Goal: Information Seeking & Learning: Learn about a topic

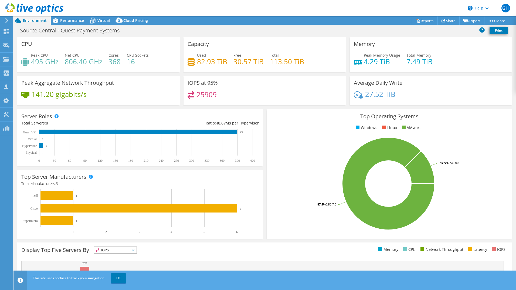
select select "USD"
click at [25, 8] on use at bounding box center [34, 8] width 58 height 11
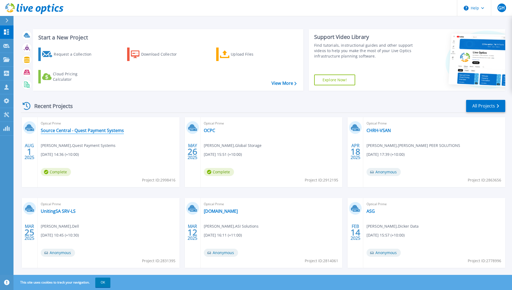
click at [93, 129] on link "Source Central - Quest Payment Systems" at bounding box center [82, 130] width 83 height 5
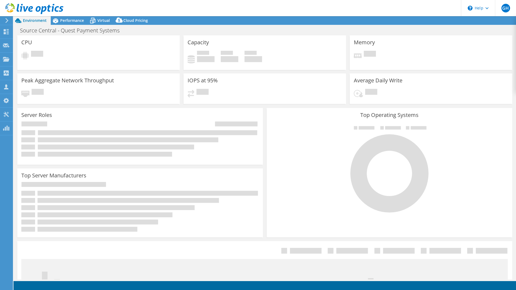
select select "[GEOGRAPHIC_DATA]"
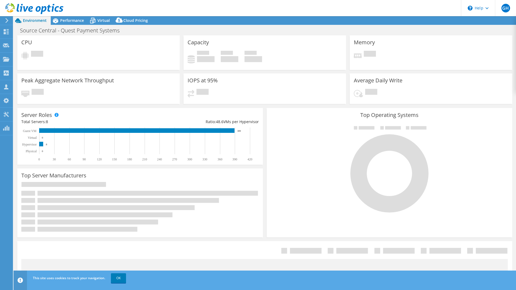
select select "[GEOGRAPHIC_DATA]"
select select "AUD"
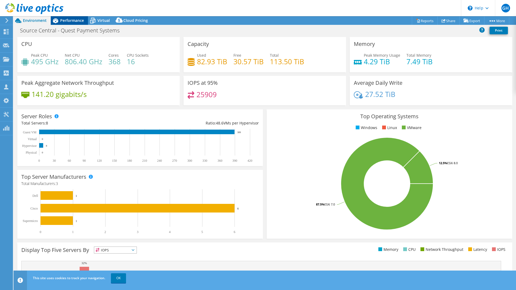
click at [70, 20] on span "Performance" at bounding box center [72, 20] width 24 height 5
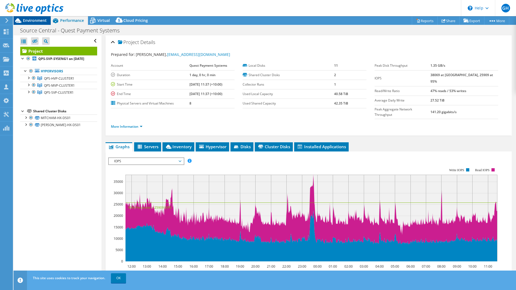
click at [38, 21] on span "Environment" at bounding box center [35, 20] width 24 height 5
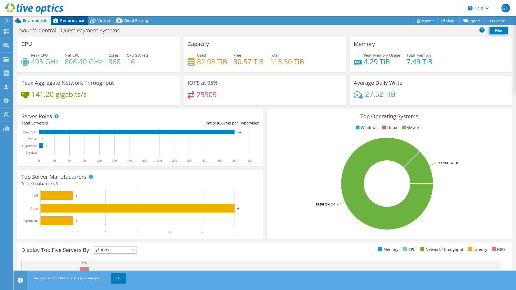
click at [73, 17] on div "Performance" at bounding box center [69, 20] width 37 height 9
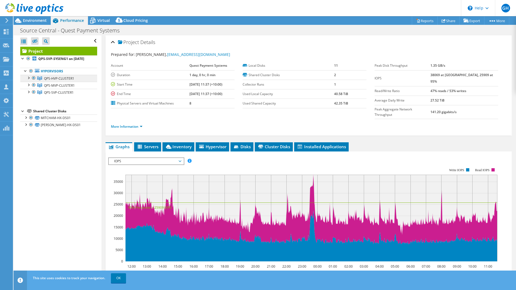
click at [49, 81] on span "QPS-HVP-CLUSTER1" at bounding box center [59, 78] width 30 height 5
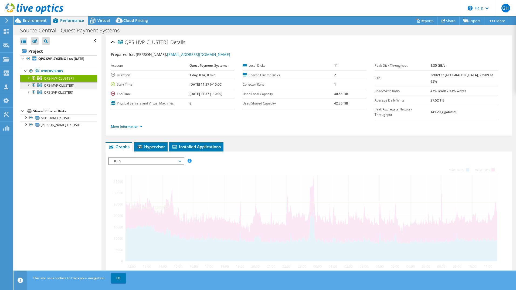
click at [50, 81] on span "QPS-MVP-CLUSTER1" at bounding box center [59, 78] width 30 height 5
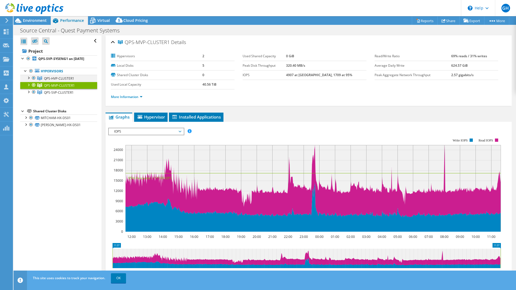
click at [28, 80] on div at bounding box center [28, 77] width 5 height 5
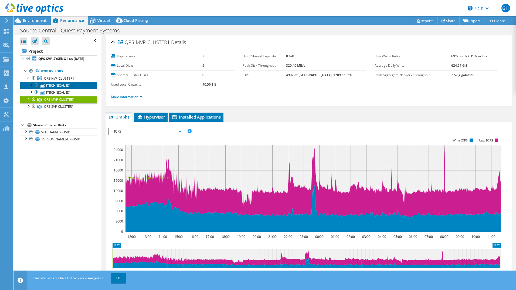
click at [46, 89] on link "[TECHNICAL_ID]" at bounding box center [58, 85] width 77 height 7
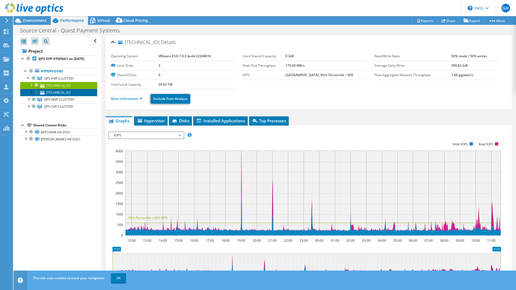
click at [53, 96] on link "[TECHNICAL_ID]" at bounding box center [58, 92] width 77 height 7
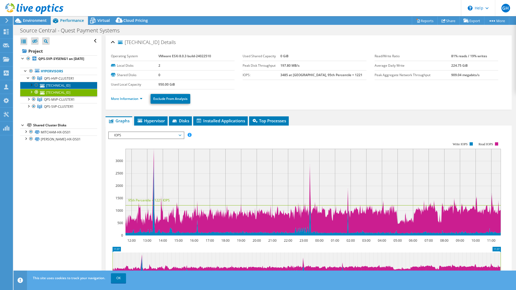
click at [59, 89] on link "[TECHNICAL_ID]" at bounding box center [58, 85] width 77 height 7
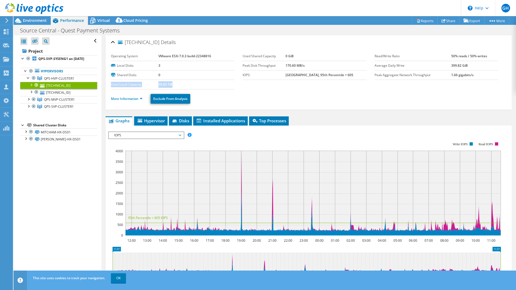
drag, startPoint x: 178, startPoint y: 84, endPoint x: 111, endPoint y: 86, distance: 66.4
click at [111, 86] on tr "Used Local Capacity 39.63 TiB" at bounding box center [173, 84] width 124 height 9
click at [110, 86] on div "[TECHNICAL_ID] Details Operating System VMware ESXi 7.0.3 build-22348816 Local …" at bounding box center [309, 72] width 406 height 74
drag, startPoint x: 110, startPoint y: 86, endPoint x: 175, endPoint y: 85, distance: 65.6
click at [175, 85] on div "[TECHNICAL_ID] Details Operating System VMware ESXi 7.0.3 build-22348816 Local …" at bounding box center [309, 72] width 406 height 74
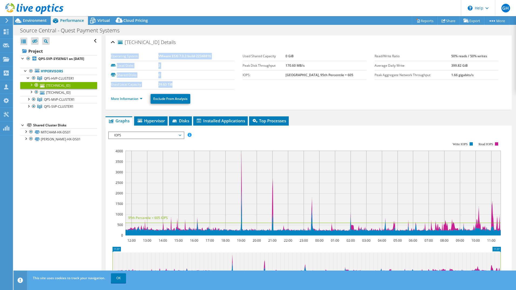
click at [175, 85] on td "39.63 TiB" at bounding box center [196, 84] width 76 height 9
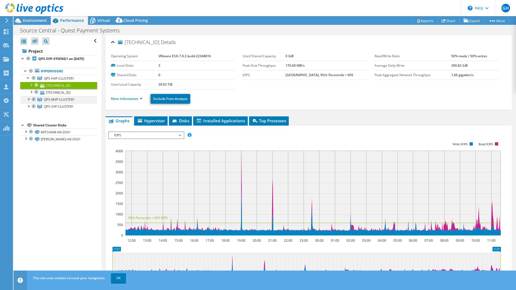
click at [28, 101] on div at bounding box center [28, 98] width 5 height 5
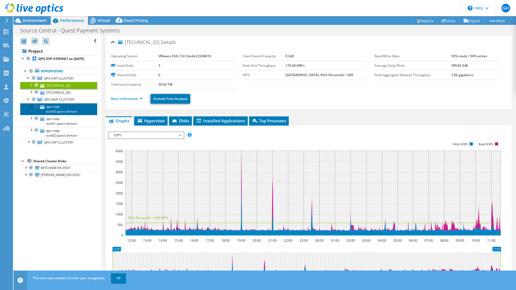
click at [62, 115] on link "qps-mpp-esxi03.quest.domain" at bounding box center [58, 109] width 77 height 12
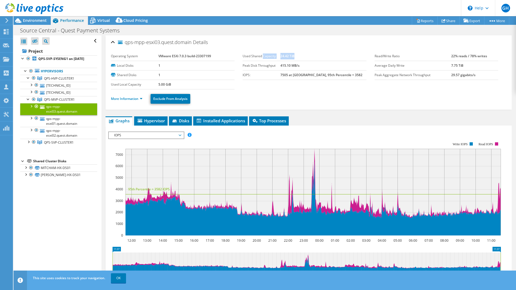
drag, startPoint x: 262, startPoint y: 56, endPoint x: 315, endPoint y: 55, distance: 53.7
click at [315, 55] on tr "Used Shared Capacity 24.42 TiB" at bounding box center [305, 56] width 124 height 9
click at [294, 57] on b "24.42 TiB" at bounding box center [287, 56] width 14 height 5
click at [294, 56] on b "24.42 TiB" at bounding box center [287, 56] width 14 height 5
click at [55, 127] on link "qps-mpp-esxi01.quest.domain" at bounding box center [58, 121] width 77 height 12
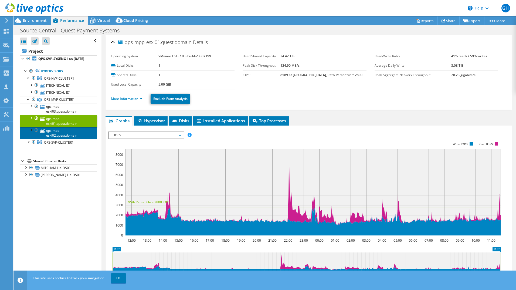
click at [55, 139] on link "qps-mpp-esxi02.quest.domain" at bounding box center [58, 133] width 77 height 12
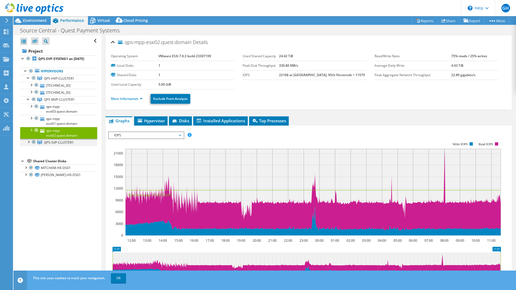
click at [28, 144] on div at bounding box center [28, 141] width 5 height 5
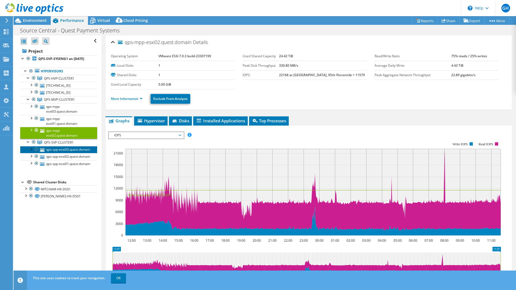
click at [61, 153] on link "qps-spp-esxi03.quest.domain" at bounding box center [58, 149] width 77 height 7
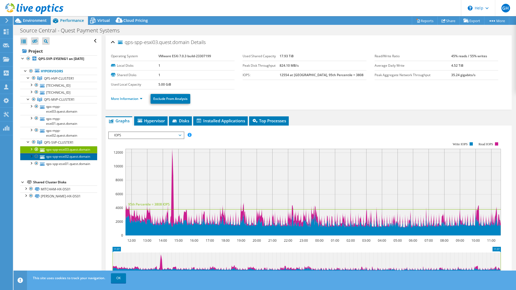
click at [63, 160] on link "qps-spp-esxi02.quest.domain" at bounding box center [58, 156] width 77 height 7
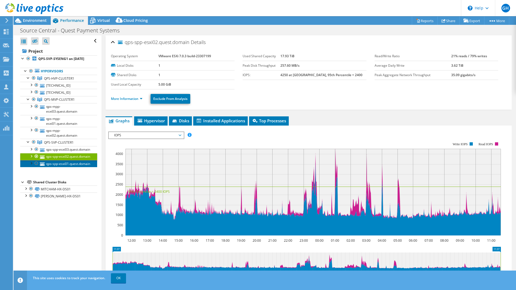
click at [57, 167] on link "qps-spp-esxi01.quest.domain" at bounding box center [58, 163] width 77 height 7
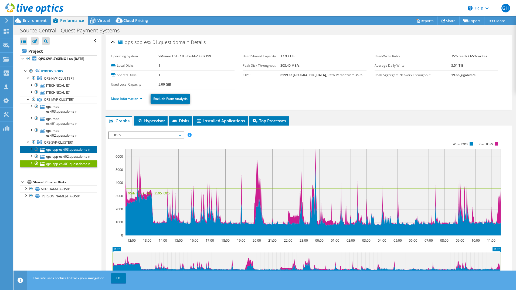
click at [62, 153] on link "qps-spp-esxi03.quest.domain" at bounding box center [58, 149] width 77 height 7
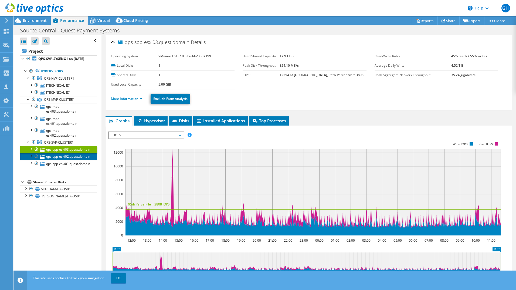
click at [59, 160] on link "qps-spp-esxi02.quest.domain" at bounding box center [58, 156] width 77 height 7
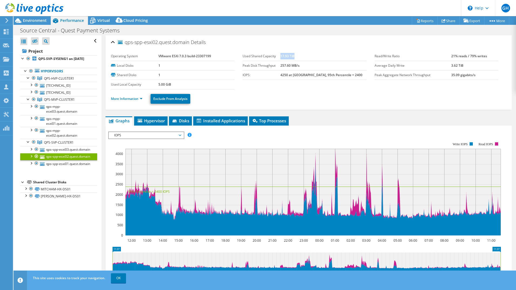
drag, startPoint x: 289, startPoint y: 56, endPoint x: 308, endPoint y: 56, distance: 18.6
click at [308, 56] on td "17.93 TiB" at bounding box center [323, 56] width 86 height 9
click at [307, 56] on td "17.93 TiB" at bounding box center [323, 56] width 86 height 9
click at [26, 144] on div at bounding box center [28, 141] width 5 height 5
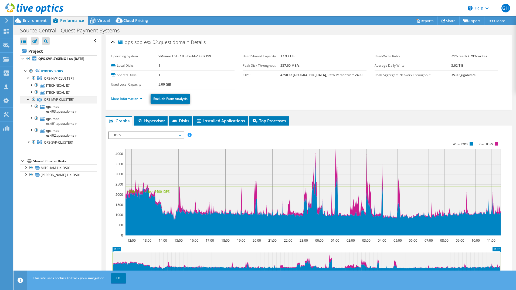
click at [27, 101] on div at bounding box center [28, 98] width 5 height 5
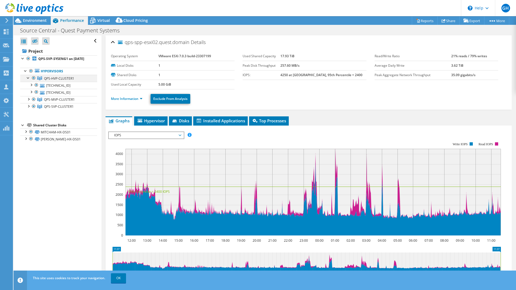
click at [28, 80] on div at bounding box center [28, 77] width 5 height 5
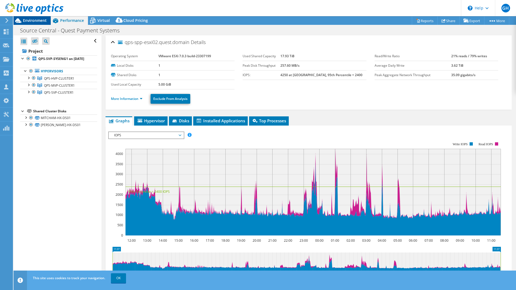
click at [33, 22] on span "Environment" at bounding box center [35, 20] width 24 height 5
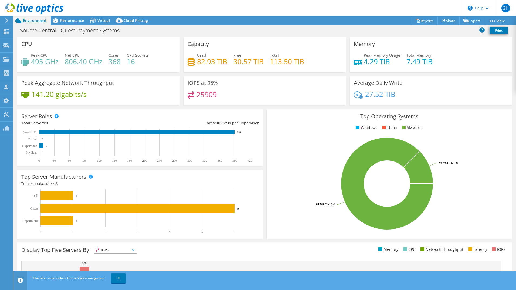
click at [64, 107] on div "Server Roles Physical Servers represent bare metal servers that were targets of…" at bounding box center [139, 137] width 249 height 60
drag, startPoint x: 192, startPoint y: 93, endPoint x: 222, endPoint y: 94, distance: 30.2
click at [222, 94] on div "25909" at bounding box center [265, 97] width 154 height 12
click at [221, 94] on div "25909" at bounding box center [265, 97] width 154 height 12
drag, startPoint x: 219, startPoint y: 95, endPoint x: 196, endPoint y: 93, distance: 23.8
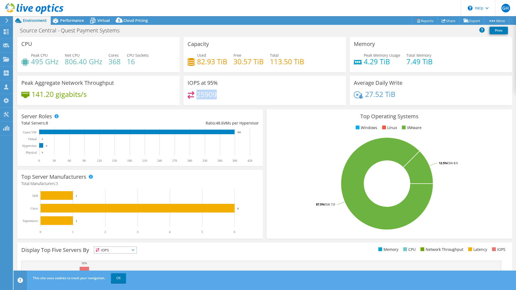
click at [196, 93] on div "25909" at bounding box center [265, 97] width 154 height 12
click at [223, 96] on div "25909" at bounding box center [265, 97] width 154 height 12
drag, startPoint x: 195, startPoint y: 82, endPoint x: 219, endPoint y: 95, distance: 27.0
click at [219, 95] on div "IOPS at 95% 25909" at bounding box center [265, 90] width 162 height 29
click at [219, 95] on div "25909" at bounding box center [265, 97] width 154 height 12
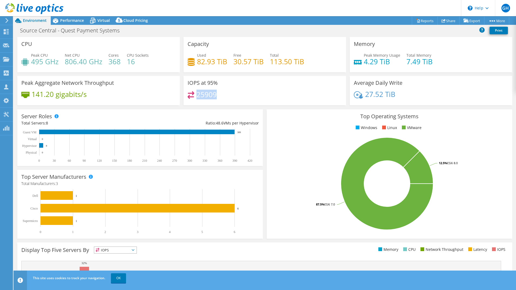
drag, startPoint x: 216, startPoint y: 96, endPoint x: 195, endPoint y: 95, distance: 20.8
click at [195, 95] on div "25909" at bounding box center [265, 97] width 154 height 12
drag, startPoint x: 195, startPoint y: 95, endPoint x: 230, endPoint y: 99, distance: 35.0
click at [230, 99] on div "25909" at bounding box center [265, 97] width 154 height 12
drag, startPoint x: 362, startPoint y: 61, endPoint x: 388, endPoint y: 61, distance: 25.6
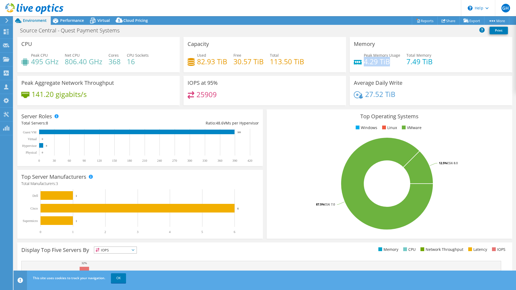
click at [388, 61] on h4 "4.29 TiB" at bounding box center [382, 62] width 36 height 6
click at [386, 62] on h4 "4.29 TiB" at bounding box center [382, 62] width 36 height 6
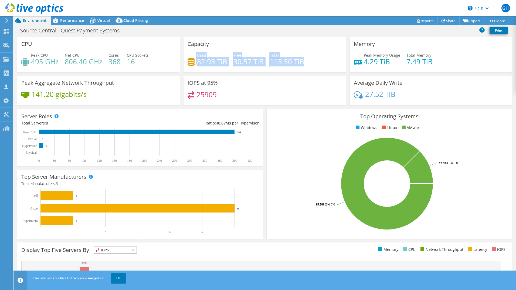
drag, startPoint x: 195, startPoint y: 62, endPoint x: 303, endPoint y: 66, distance: 108.3
click at [303, 66] on div "Used 82.93 TiB Free 30.57 TiB Total 113.50 TiB" at bounding box center [265, 61] width 154 height 18
click at [304, 65] on div "Used 82.93 TiB Free 30.57 TiB Total 113.50 TiB" at bounding box center [265, 61] width 154 height 18
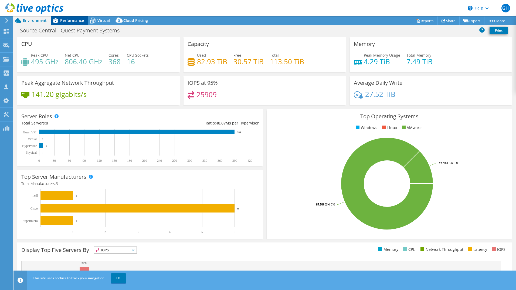
click at [70, 22] on span "Performance" at bounding box center [72, 20] width 24 height 5
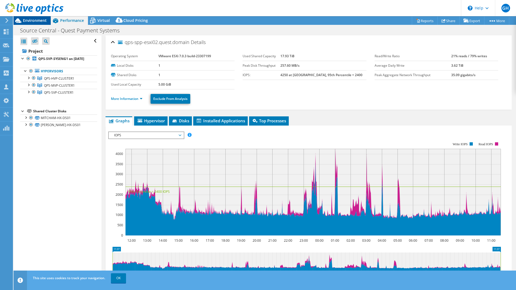
click at [35, 21] on span "Environment" at bounding box center [35, 20] width 24 height 5
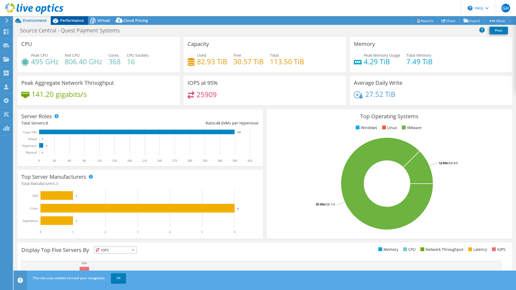
click at [69, 21] on span "Performance" at bounding box center [72, 20] width 24 height 5
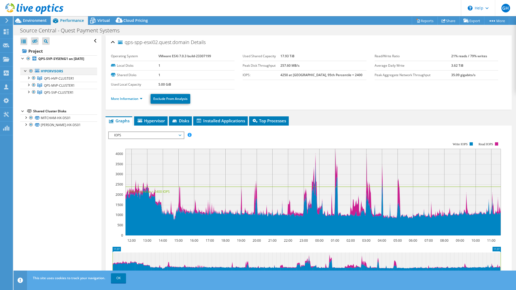
click at [30, 74] on div at bounding box center [30, 71] width 5 height 6
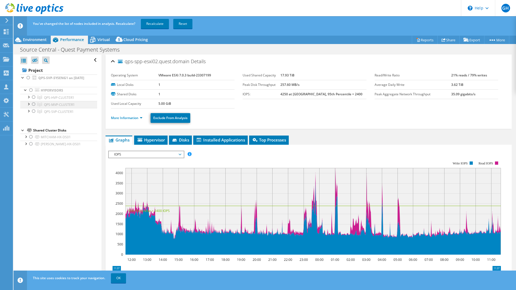
click at [36, 107] on div at bounding box center [33, 104] width 5 height 6
click at [151, 18] on div "You've changed the list of nodes included in analysis. Recalculate? Recalculate…" at bounding box center [275, 23] width 486 height 15
click at [151, 26] on link "Recalculate" at bounding box center [155, 24] width 28 height 10
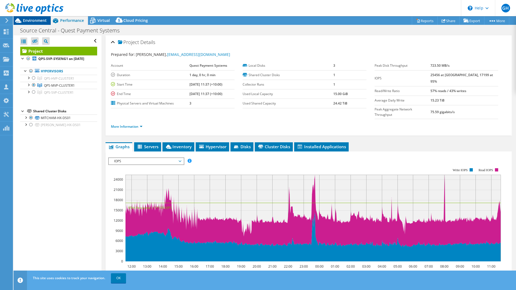
click at [39, 19] on span "Environment" at bounding box center [35, 20] width 24 height 5
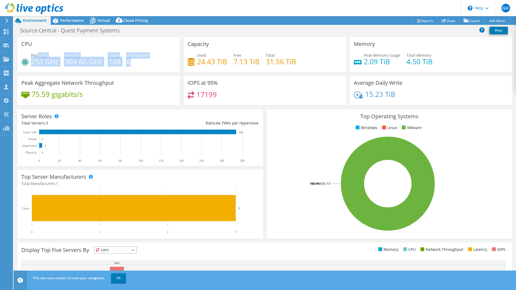
drag, startPoint x: 37, startPoint y: 54, endPoint x: 140, endPoint y: 63, distance: 102.7
click at [140, 63] on div "Peak CPU 253 GHz Net CPU 369.60 GHz Cores 168 CPU Sockets 6" at bounding box center [98, 61] width 154 height 18
click at [140, 64] on h4 "6" at bounding box center [138, 62] width 22 height 6
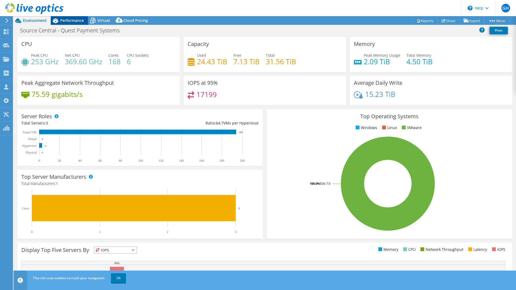
click at [68, 19] on span "Performance" at bounding box center [72, 20] width 24 height 5
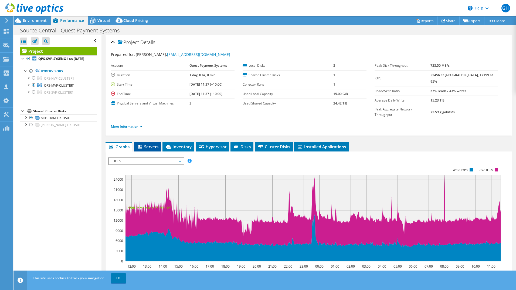
click at [147, 144] on span "Servers" at bounding box center [148, 146] width 22 height 5
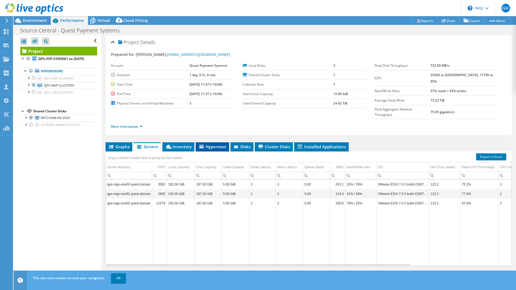
click at [217, 144] on span "Hypervisor" at bounding box center [212, 146] width 28 height 5
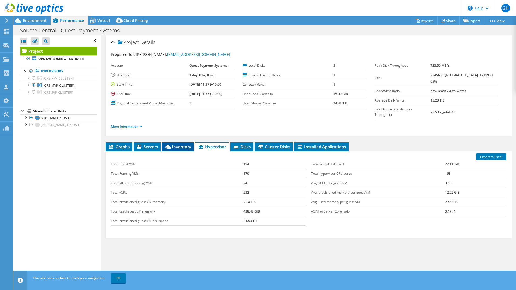
click at [184, 144] on span "Inventory" at bounding box center [178, 146] width 26 height 5
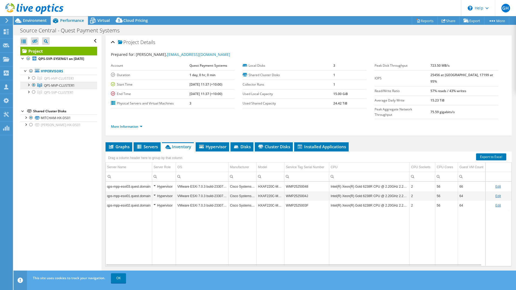
click at [47, 81] on span "QPS-MVP-CLUSTER1" at bounding box center [59, 78] width 30 height 5
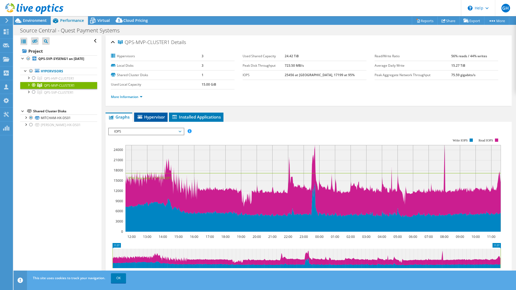
click at [157, 118] on span "Hypervisor" at bounding box center [151, 116] width 28 height 5
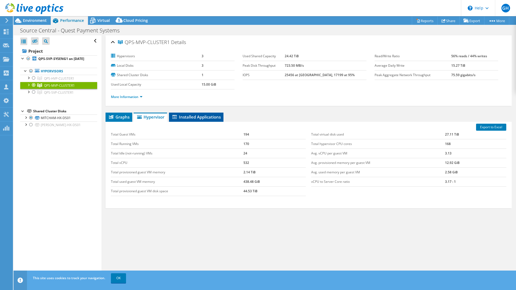
click at [196, 116] on span "Installed Applications" at bounding box center [196, 116] width 49 height 5
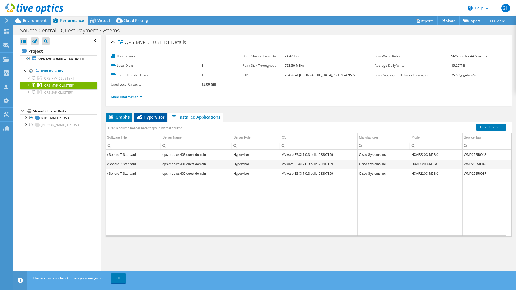
click at [150, 120] on li "Hypervisor" at bounding box center [150, 117] width 33 height 9
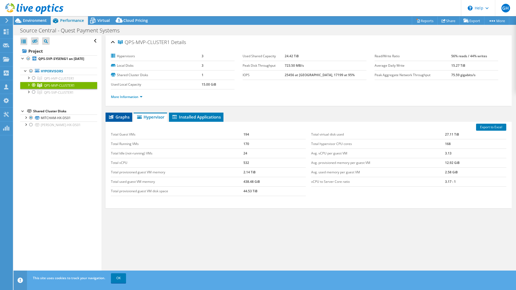
click at [123, 118] on span "Graphs" at bounding box center [118, 116] width 21 height 5
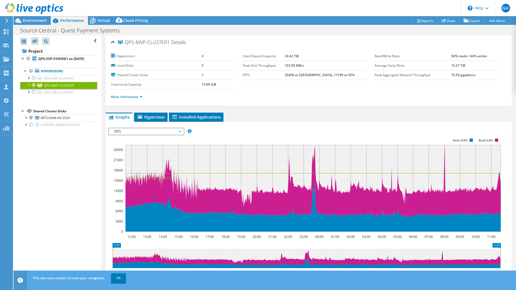
click at [148, 133] on span "IOPS" at bounding box center [145, 131] width 69 height 6
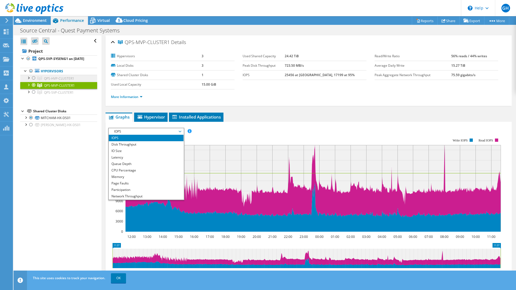
click at [52, 81] on span "QPS-HVP-CLUSTER1" at bounding box center [59, 78] width 30 height 5
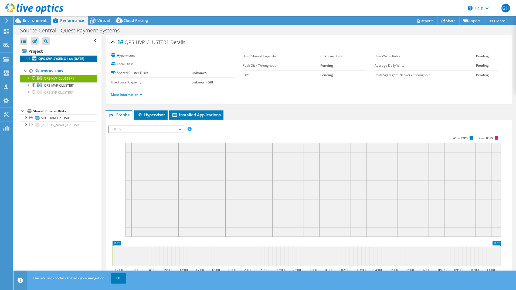
click at [56, 62] on link "QPS-SVP-SYSENG1 on [DATE]" at bounding box center [58, 58] width 77 height 7
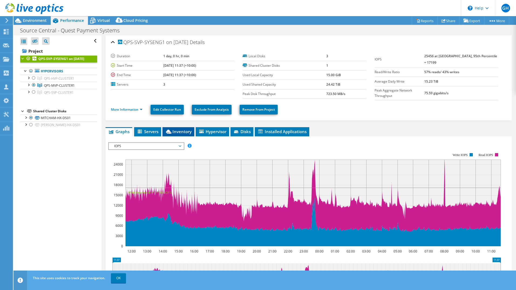
click at [178, 130] on span "Inventory" at bounding box center [178, 131] width 26 height 5
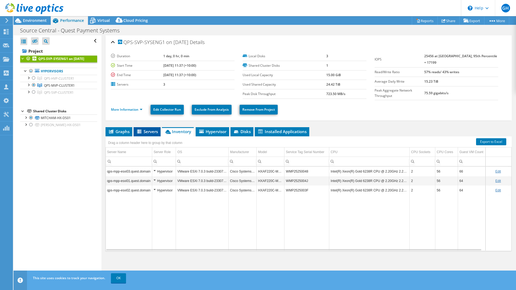
click at [144, 130] on span "Servers" at bounding box center [147, 131] width 22 height 5
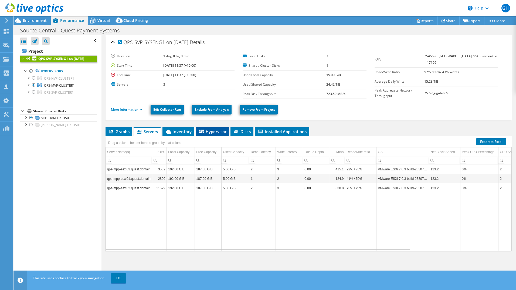
click at [221, 132] on span "Hypervisor" at bounding box center [212, 131] width 28 height 5
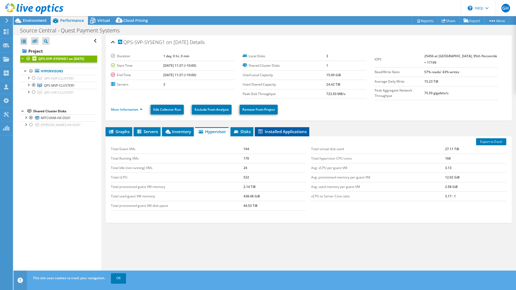
click at [273, 133] on span "Installed Applications" at bounding box center [281, 131] width 49 height 5
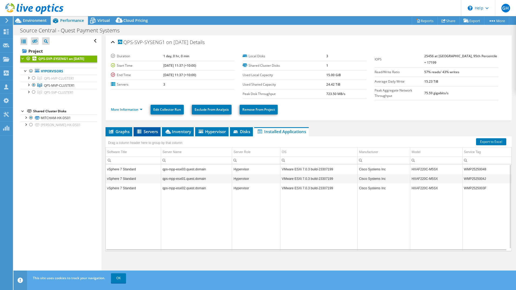
drag, startPoint x: 152, startPoint y: 131, endPoint x: 174, endPoint y: 130, distance: 22.4
click at [152, 131] on span "Servers" at bounding box center [147, 131] width 22 height 5
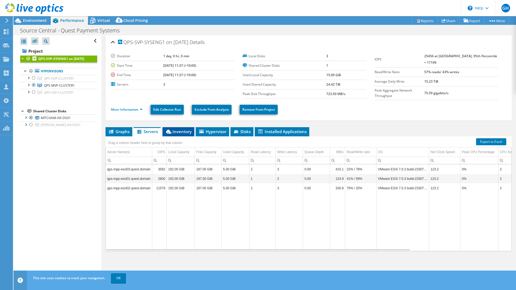
click at [177, 129] on span "Inventory" at bounding box center [178, 131] width 26 height 5
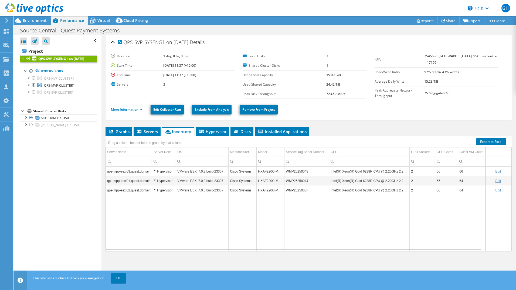
click at [131, 170] on td "qps-mpp-esxi03.quest.domain" at bounding box center [129, 171] width 46 height 9
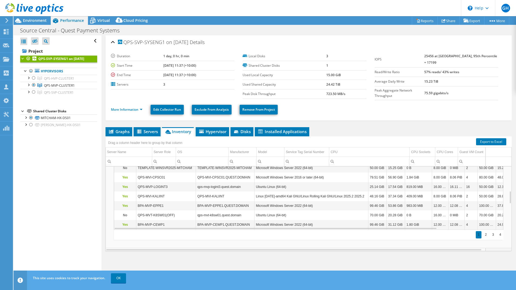
scroll to position [162, 0]
click at [483, 233] on div "2" at bounding box center [486, 234] width 6 height 7
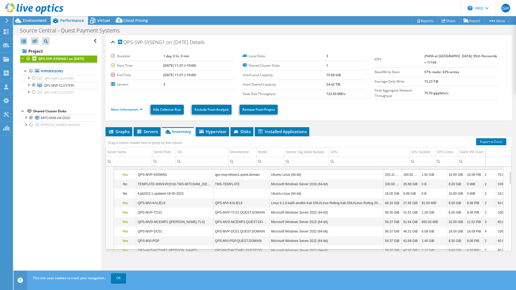
scroll to position [32, 0]
click at [42, 21] on span "Environment" at bounding box center [35, 20] width 24 height 5
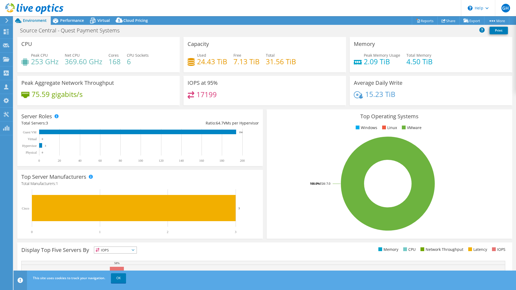
click at [261, 108] on div "Server Roles Physical Servers represent bare metal servers that were targets of…" at bounding box center [139, 137] width 249 height 60
click at [265, 108] on div "Top Operating Systems Windows Linux VMware 100.0% ESXi 7.0" at bounding box center [389, 173] width 249 height 133
drag, startPoint x: 264, startPoint y: 108, endPoint x: 187, endPoint y: 51, distance: 96.3
click at [265, 109] on div "Top Operating Systems Windows Linux VMware 100.0% ESXi 7.0" at bounding box center [389, 173] width 249 height 133
click at [75, 19] on span "Performance" at bounding box center [72, 20] width 24 height 5
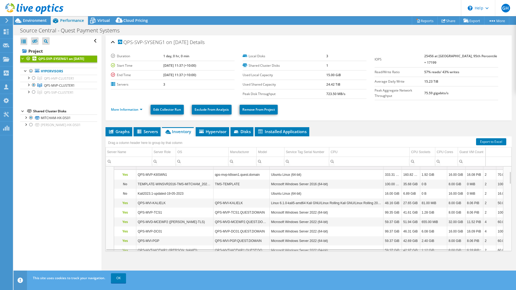
click at [37, 18] on div at bounding box center [31, 9] width 63 height 18
click at [36, 21] on span "Environment" at bounding box center [35, 20] width 24 height 5
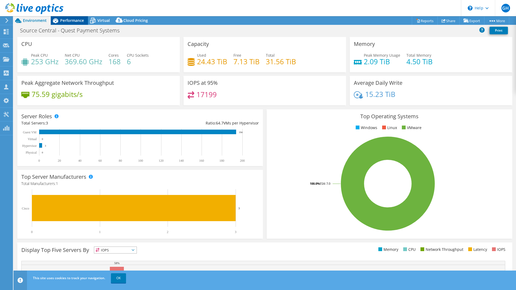
click at [64, 21] on span "Performance" at bounding box center [72, 20] width 24 height 5
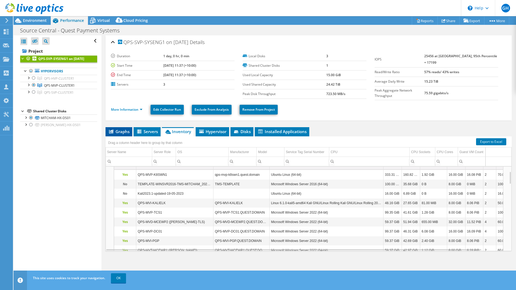
click at [118, 131] on span "Graphs" at bounding box center [118, 131] width 21 height 5
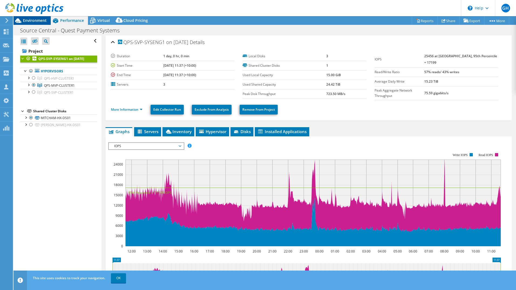
click at [28, 19] on span "Environment" at bounding box center [35, 20] width 24 height 5
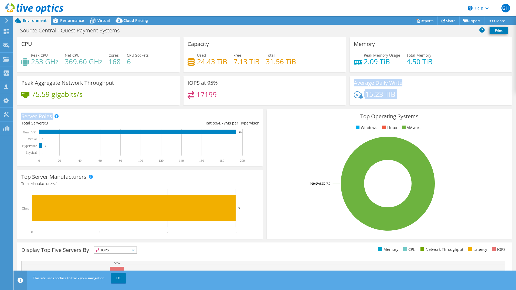
click at [261, 107] on section "CPU Peak CPU 253 GHz Net CPU 369.60 GHz Cores 168 CPU Sockets 6 Capacity Used 2…" at bounding box center [264, 194] width 503 height 314
click at [261, 107] on div "IOPS at 95% 17199" at bounding box center [265, 92] width 166 height 33
click at [147, 107] on div "Server Roles Physical Servers represent bare metal servers that were targets of…" at bounding box center [139, 137] width 249 height 60
click at [145, 107] on div "Peak Aggregate Network Throughput 75.59 gigabits/s" at bounding box center [98, 92] width 166 height 33
click at [64, 19] on span "Performance" at bounding box center [72, 20] width 24 height 5
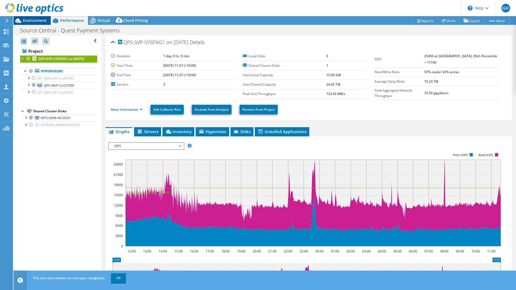
click at [22, 21] on icon at bounding box center [17, 20] width 9 height 9
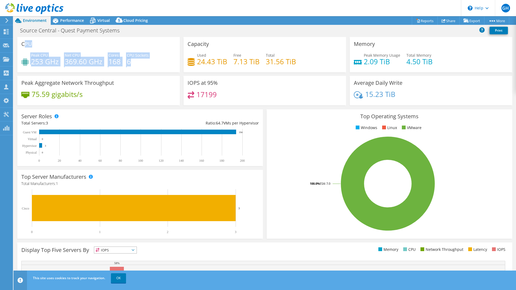
drag, startPoint x: 25, startPoint y: 44, endPoint x: 161, endPoint y: 63, distance: 137.5
click at [161, 63] on div "CPU Peak CPU 253 GHz Net CPU 369.60 GHz Cores 168 CPU Sockets 6" at bounding box center [98, 54] width 162 height 35
click at [161, 63] on div "Peak CPU 253 GHz Net CPU 369.60 GHz Cores 168 CPU Sockets 6" at bounding box center [98, 61] width 154 height 18
drag, startPoint x: 35, startPoint y: 55, endPoint x: 62, endPoint y: 63, distance: 28.0
click at [62, 63] on div "Peak CPU 253 GHz Net CPU 369.60 GHz Cores 168 CPU Sockets 6" at bounding box center [98, 61] width 154 height 18
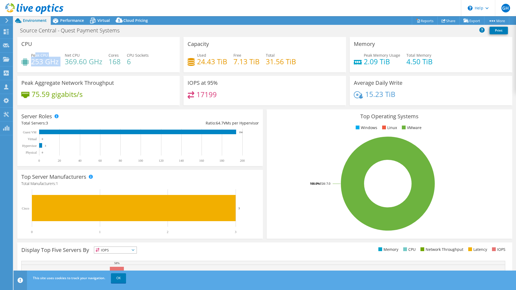
drag, startPoint x: 62, startPoint y: 63, endPoint x: 59, endPoint y: 63, distance: 3.5
click at [59, 63] on div "Peak CPU 253 GHz Net CPU 369.60 GHz Cores 168 CPU Sockets 6" at bounding box center [98, 61] width 154 height 18
drag, startPoint x: 60, startPoint y: 62, endPoint x: 32, endPoint y: 53, distance: 29.7
click at [32, 53] on div "Peak CPU 253 GHz Net CPU 369.60 GHz Cores 168 CPU Sockets 6" at bounding box center [98, 61] width 154 height 18
click at [32, 53] on span "Peak CPU" at bounding box center [39, 55] width 17 height 5
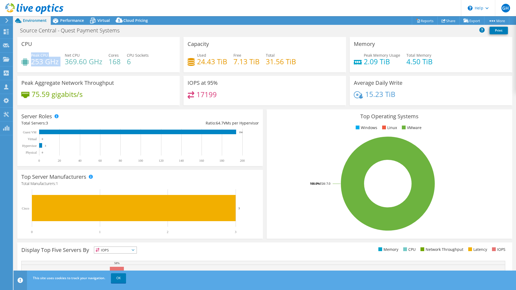
drag, startPoint x: 31, startPoint y: 53, endPoint x: 60, endPoint y: 60, distance: 29.9
click at [60, 60] on div "Peak CPU 253 GHz Net CPU 369.60 GHz Cores 168 CPU Sockets 6" at bounding box center [98, 61] width 154 height 18
drag, startPoint x: 60, startPoint y: 60, endPoint x: 59, endPoint y: 63, distance: 3.4
click at [59, 63] on div "Peak CPU 253 GHz Net CPU 369.60 GHz Cores 168 CPU Sockets 6" at bounding box center [98, 61] width 154 height 18
click at [62, 20] on span "Performance" at bounding box center [72, 20] width 24 height 5
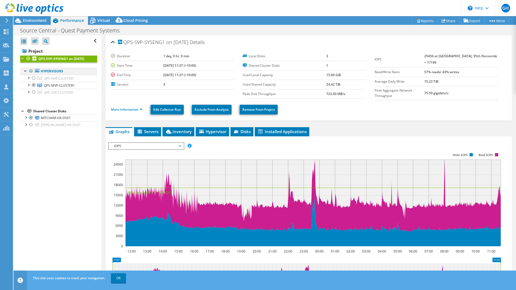
click at [31, 74] on div at bounding box center [30, 71] width 5 height 6
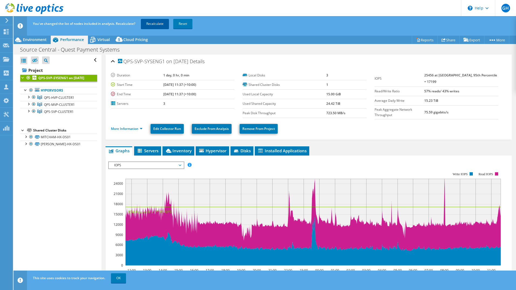
click at [157, 24] on link "Recalculate" at bounding box center [155, 24] width 28 height 10
click at [38, 39] on span "Environment" at bounding box center [35, 39] width 24 height 5
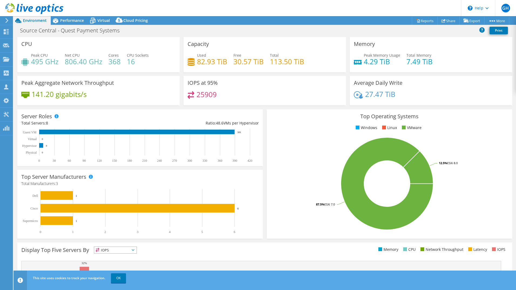
click at [63, 17] on div at bounding box center [31, 9] width 63 height 18
click at [63, 20] on span "Performance" at bounding box center [72, 20] width 24 height 5
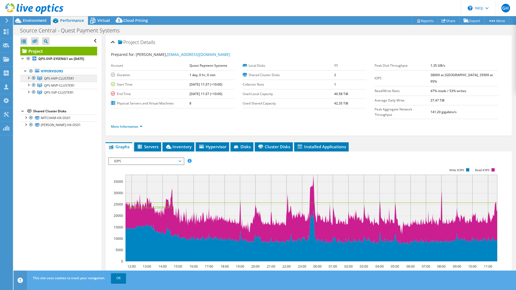
click at [61, 82] on link "QPS-HVP-CLUSTER1" at bounding box center [58, 78] width 77 height 7
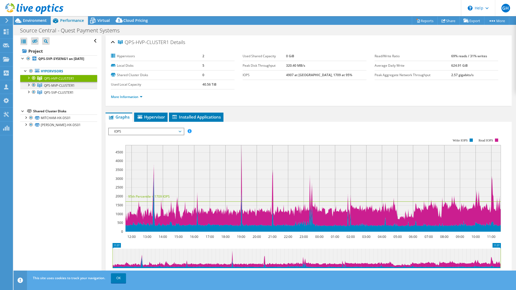
click at [66, 81] on span "QPS-MVP-CLUSTER1" at bounding box center [59, 78] width 30 height 5
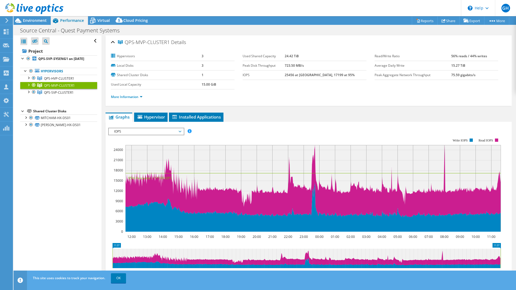
click at [28, 87] on div at bounding box center [28, 84] width 5 height 5
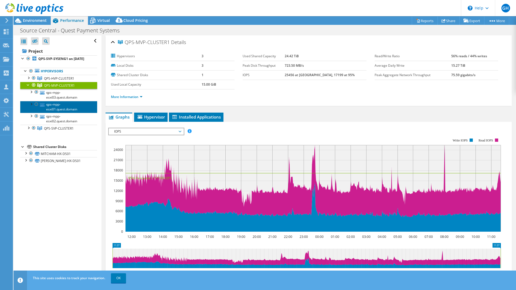
click at [50, 112] on link "qps-mpp-esxi01.quest.domain" at bounding box center [58, 107] width 77 height 12
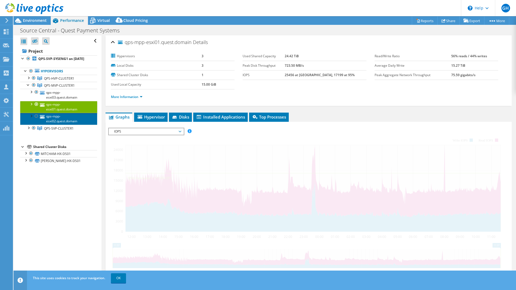
click at [52, 119] on link "qps-mpp-esxi02.quest.domain" at bounding box center [58, 119] width 77 height 12
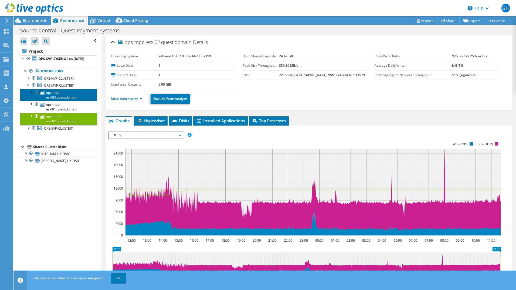
click at [56, 100] on link "qps-mpp-esxi03.quest.domain" at bounding box center [58, 95] width 77 height 12
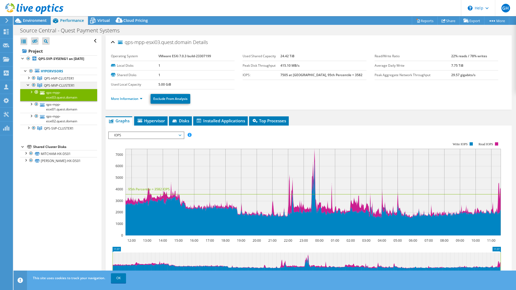
click at [28, 87] on div at bounding box center [28, 84] width 5 height 5
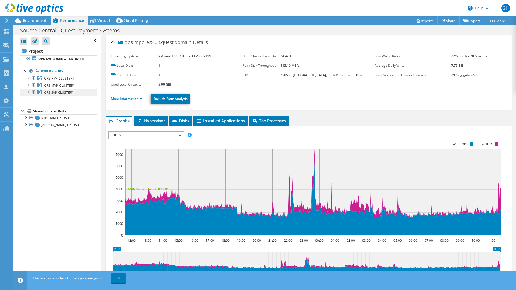
click at [55, 81] on span "QPS-SVP-CLUSTER1" at bounding box center [59, 78] width 30 height 5
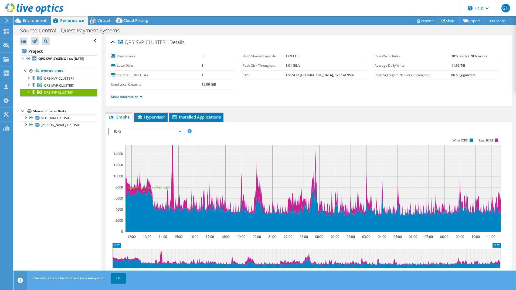
click at [29, 94] on div at bounding box center [28, 91] width 5 height 5
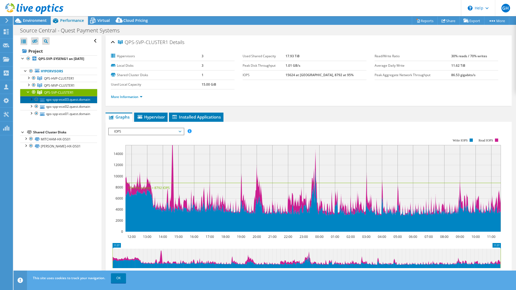
click at [57, 103] on link "qps-spp-esxi03.quest.domain" at bounding box center [58, 99] width 77 height 7
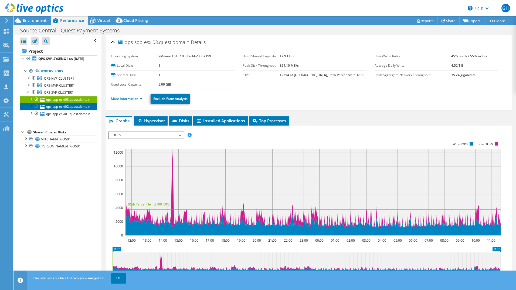
click at [59, 110] on link "qps-spp-esxi02.quest.domain" at bounding box center [58, 106] width 77 height 7
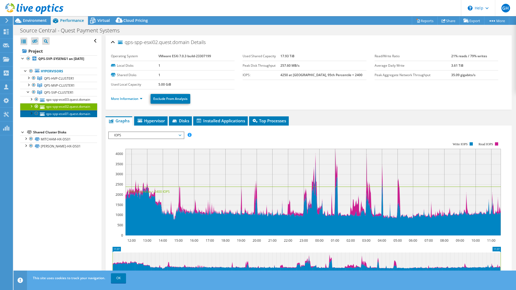
click at [57, 117] on link "qps-spp-esxi01.quest.domain" at bounding box center [58, 113] width 77 height 7
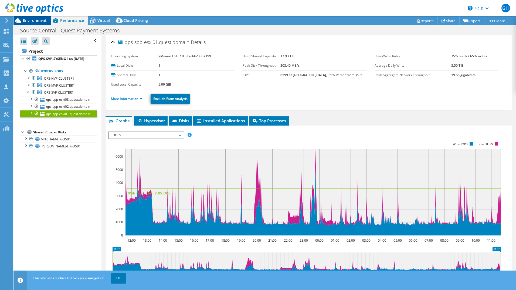
click at [36, 23] on span "Environment" at bounding box center [35, 20] width 24 height 5
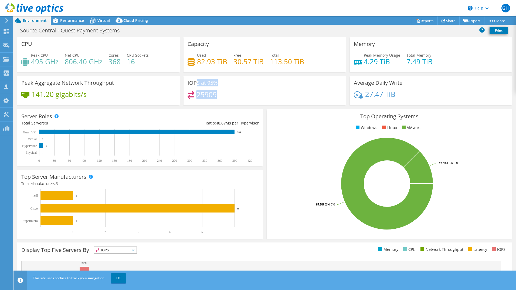
drag, startPoint x: 194, startPoint y: 83, endPoint x: 219, endPoint y: 94, distance: 27.7
click at [219, 94] on div "IOPS at 95% 25909" at bounding box center [265, 90] width 162 height 29
click at [219, 95] on div "25909" at bounding box center [265, 97] width 154 height 12
drag, startPoint x: 216, startPoint y: 96, endPoint x: 192, endPoint y: 85, distance: 26.2
click at [192, 85] on div "IOPS at 95% 25909" at bounding box center [265, 90] width 162 height 29
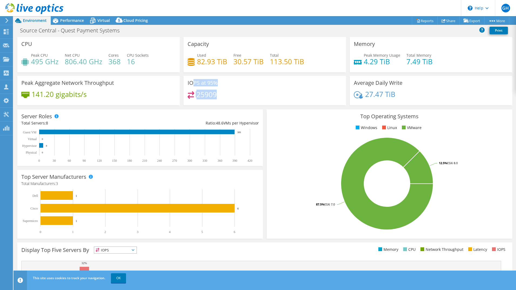
drag, startPoint x: 192, startPoint y: 85, endPoint x: 173, endPoint y: 98, distance: 23.7
click at [192, 85] on h3 "IOPS at 95%" at bounding box center [203, 83] width 30 height 6
click at [265, 109] on div "Top Operating Systems Windows Linux VMware 87.5% ESXi 7.0 12.5% ESXi 8.0" at bounding box center [389, 173] width 249 height 133
click at [180, 74] on div "CPU Peak CPU 495 GHz Net CPU 806.40 GHz Cores 368 CPU Sockets 16" at bounding box center [98, 56] width 166 height 39
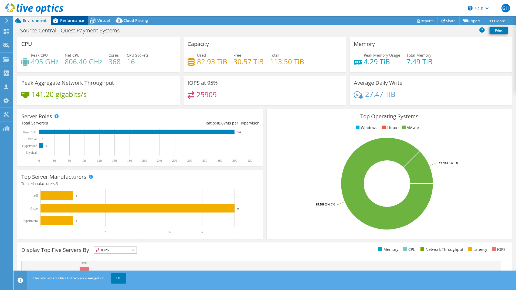
click at [65, 19] on span "Performance" at bounding box center [72, 20] width 24 height 5
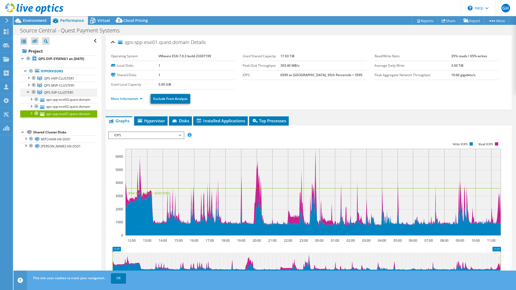
click at [27, 94] on div at bounding box center [28, 91] width 5 height 5
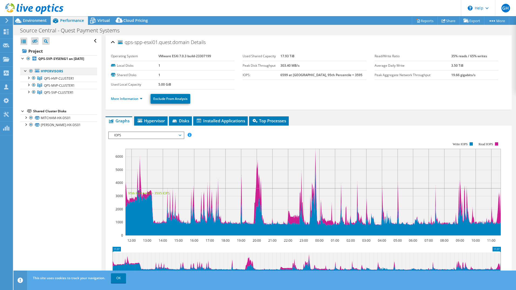
click at [30, 74] on div at bounding box center [30, 71] width 5 height 6
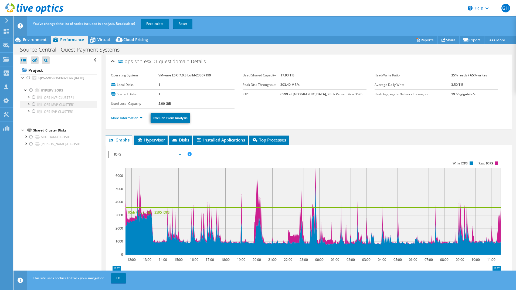
click at [34, 107] on div at bounding box center [33, 104] width 5 height 6
click at [152, 22] on link "Recalculate" at bounding box center [155, 24] width 28 height 10
click at [315, 121] on ul "More Information Exclude From Analysis" at bounding box center [308, 117] width 395 height 11
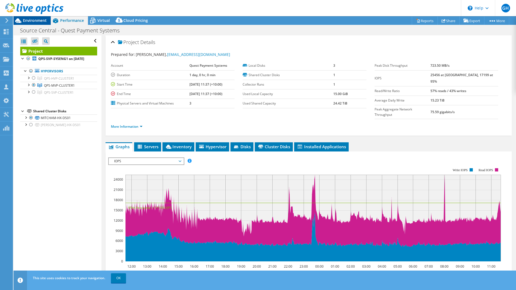
click at [40, 20] on span "Environment" at bounding box center [35, 20] width 24 height 5
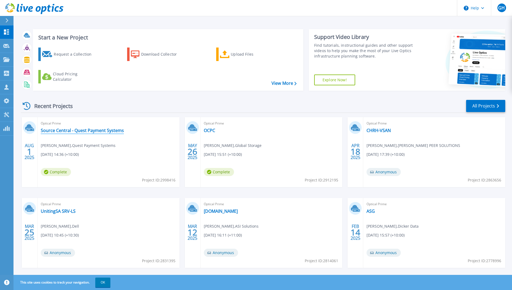
click at [54, 129] on link "Source Central - Quest Payment Systems" at bounding box center [82, 130] width 83 height 5
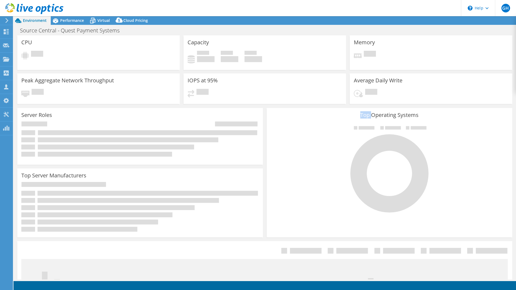
select select "[GEOGRAPHIC_DATA]"
drag, startPoint x: 0, startPoint y: 0, endPoint x: 158, endPoint y: 168, distance: 231.0
click at [158, 168] on div "Top Server Manufacturers Manufacturers are shown for physical servers and hyper…" at bounding box center [140, 202] width 246 height 69
select select "Australia"
select select "USD"
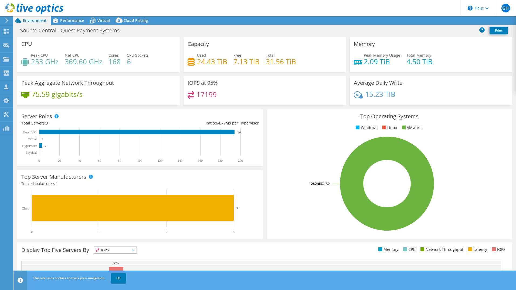
click at [27, 9] on icon at bounding box center [34, 8] width 58 height 11
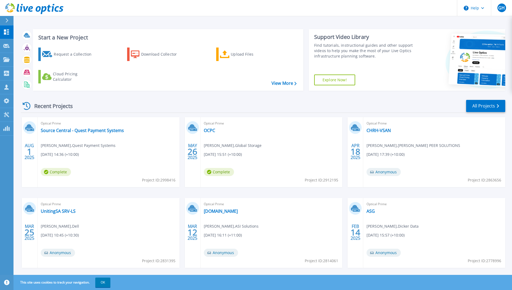
click at [151, 179] on span "Project ID: 2998416" at bounding box center [158, 180] width 33 height 6
copy div "Project ID: 2998416"
click at [96, 129] on link "Source Central - Quest Payment Systems" at bounding box center [82, 130] width 83 height 5
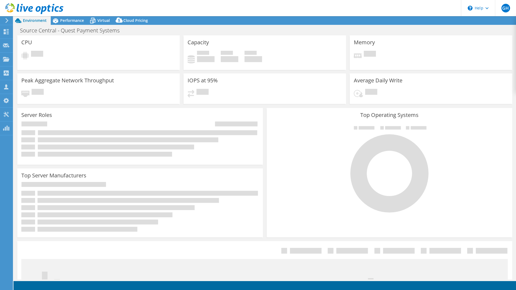
select select "[GEOGRAPHIC_DATA]"
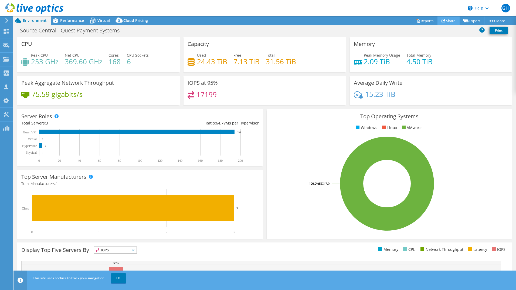
click at [449, 19] on link "Share" at bounding box center [449, 20] width 22 height 8
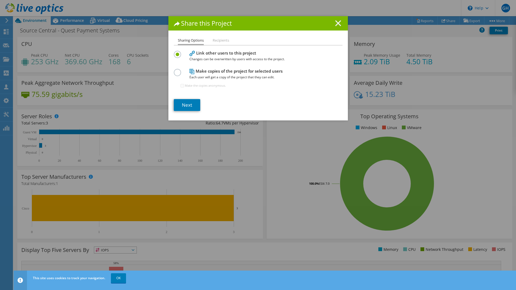
click at [338, 21] on line at bounding box center [337, 23] width 5 height 5
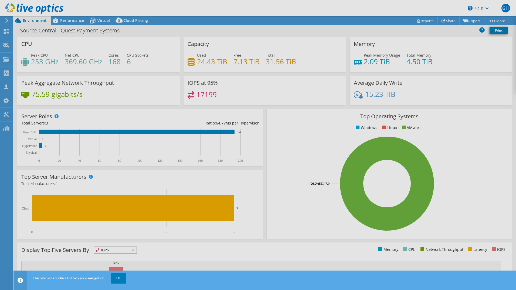
click at [67, 19] on div "This project has been archived. No changes can be made, and graphs and summary …" at bounding box center [264, 153] width 503 height 274
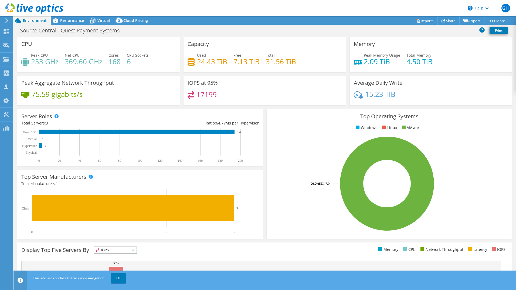
click at [67, 19] on span "Performance" at bounding box center [72, 20] width 24 height 5
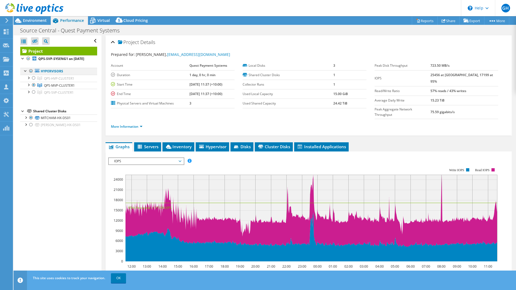
click at [31, 74] on div at bounding box center [30, 71] width 5 height 6
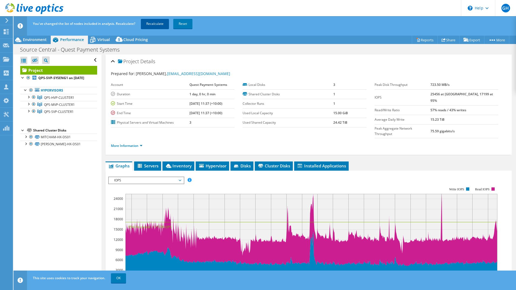
click at [150, 24] on link "Recalculate" at bounding box center [155, 24] width 28 height 10
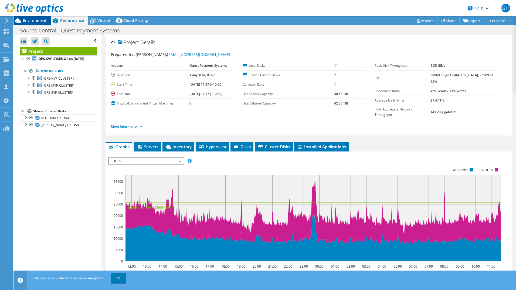
click at [26, 21] on span "Environment" at bounding box center [35, 20] width 24 height 5
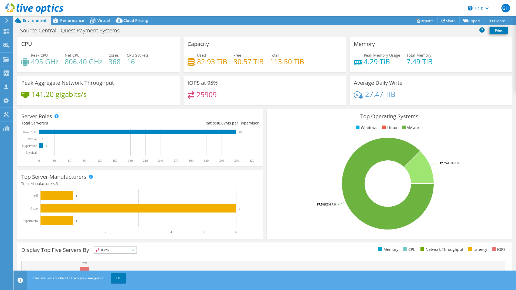
click at [92, 76] on div "CPU Peak CPU 495 GHz Net CPU 806.40 GHz Cores 368 CPU Sockets 16 Capacity Used …" at bounding box center [264, 73] width 499 height 72
drag, startPoint x: 92, startPoint y: 76, endPoint x: 70, endPoint y: 22, distance: 58.1
click at [70, 22] on span "Performance" at bounding box center [72, 20] width 24 height 5
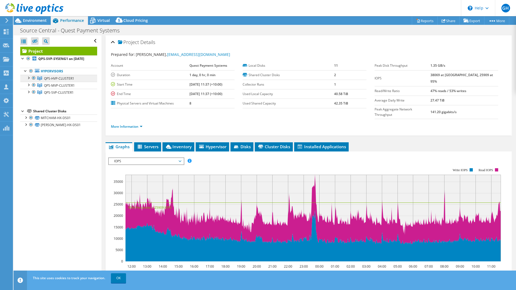
click at [61, 81] on span "QPS-HVP-CLUSTER1" at bounding box center [59, 78] width 30 height 5
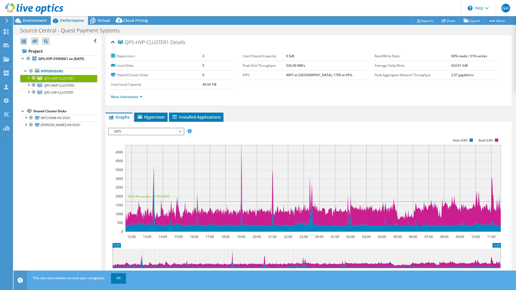
drag, startPoint x: 186, startPoint y: 83, endPoint x: 221, endPoint y: 84, distance: 34.6
click at [221, 84] on tr "Used Local Capacity 40.56 TiB" at bounding box center [173, 84] width 124 height 9
click at [221, 84] on td "40.56 TiB" at bounding box center [218, 84] width 32 height 9
drag, startPoint x: 222, startPoint y: 84, endPoint x: 196, endPoint y: 85, distance: 25.7
click at [196, 85] on tr "Used Local Capacity 40.56 TiB" at bounding box center [173, 84] width 124 height 9
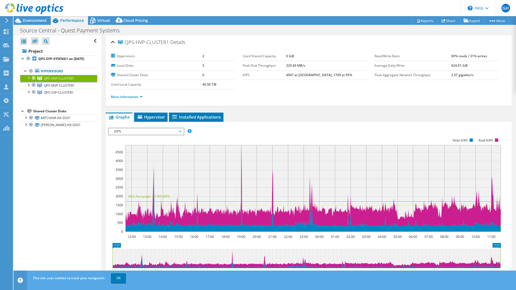
click at [27, 80] on div at bounding box center [28, 77] width 5 height 5
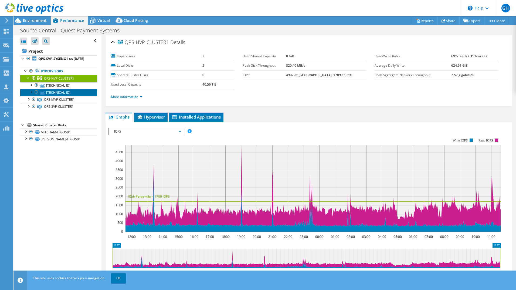
click at [60, 96] on link "[TECHNICAL_ID]" at bounding box center [58, 92] width 77 height 7
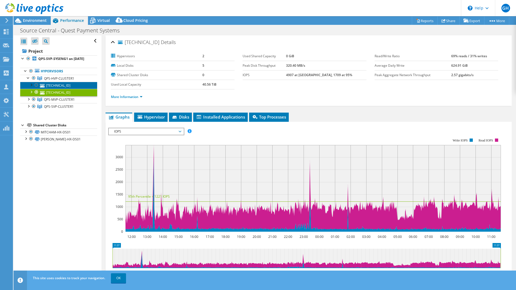
click at [62, 89] on link "[TECHNICAL_ID]" at bounding box center [58, 85] width 77 height 7
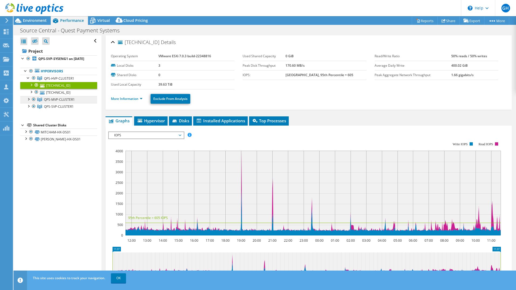
click at [53, 81] on span "QPS-MVP-CLUSTER1" at bounding box center [59, 78] width 30 height 5
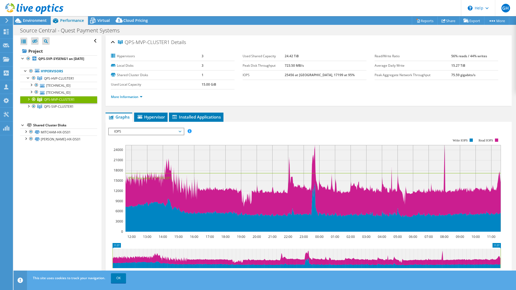
click at [28, 101] on div at bounding box center [28, 98] width 5 height 5
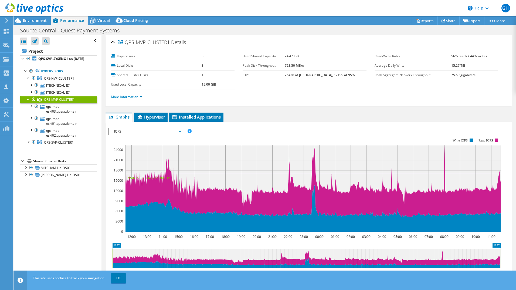
click at [125, 130] on span "IOPS" at bounding box center [145, 131] width 69 height 6
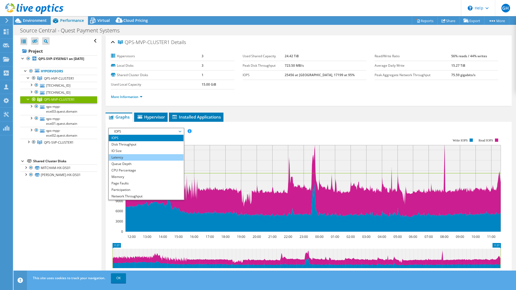
click at [128, 158] on li "Latency" at bounding box center [146, 157] width 75 height 6
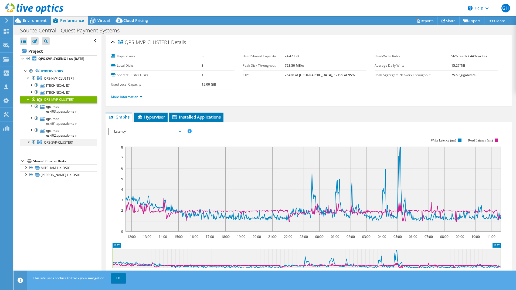
click at [29, 144] on div at bounding box center [28, 141] width 5 height 5
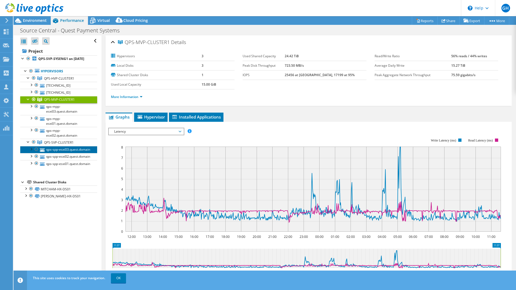
click at [50, 153] on link "qps-spp-esxi03.quest.domain" at bounding box center [58, 149] width 77 height 7
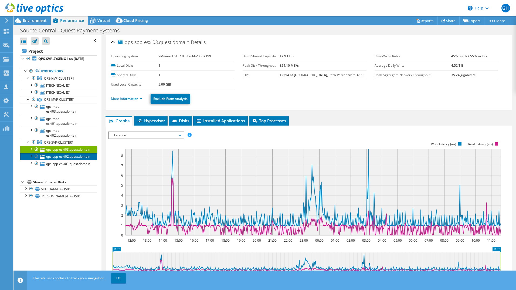
click at [54, 160] on link "qps-spp-esxi02.quest.domain" at bounding box center [58, 156] width 77 height 7
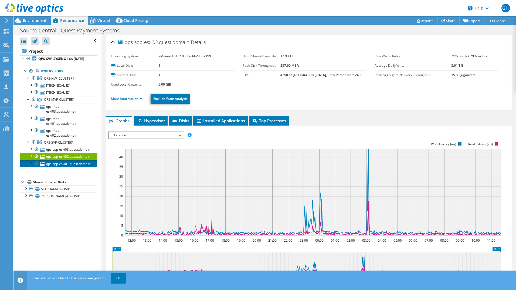
click at [52, 167] on link "qps-spp-esxi01.quest.domain" at bounding box center [58, 163] width 77 height 7
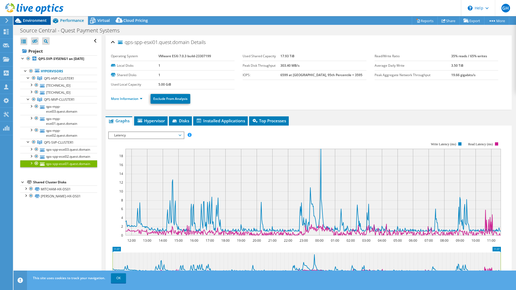
click at [34, 20] on span "Environment" at bounding box center [35, 20] width 24 height 5
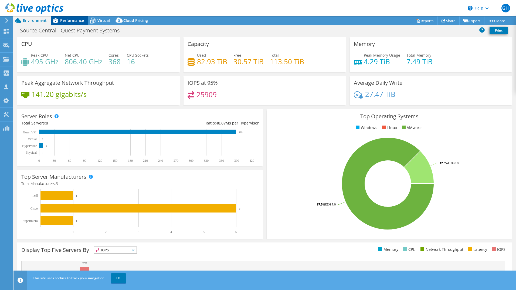
click at [73, 19] on span "Performance" at bounding box center [72, 20] width 24 height 5
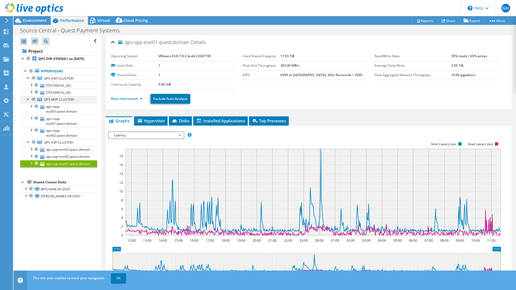
click at [28, 101] on div at bounding box center [28, 98] width 5 height 5
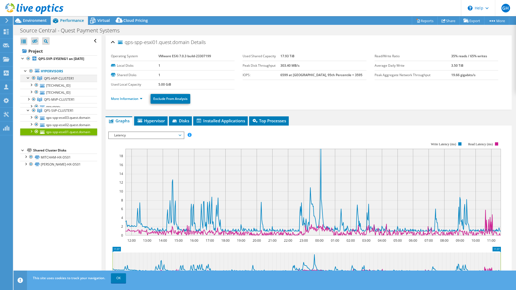
click at [28, 80] on div at bounding box center [28, 77] width 5 height 5
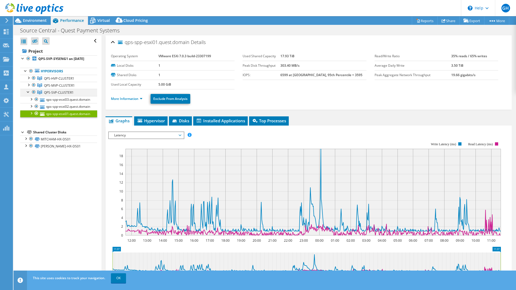
click at [27, 94] on div at bounding box center [28, 91] width 5 height 5
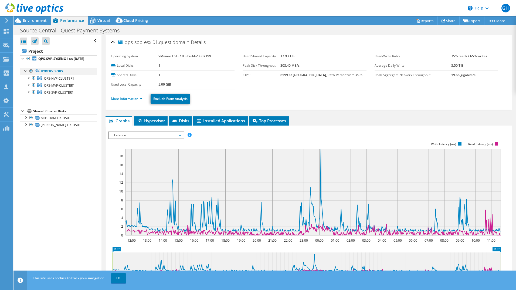
click at [32, 74] on div at bounding box center [30, 71] width 5 height 6
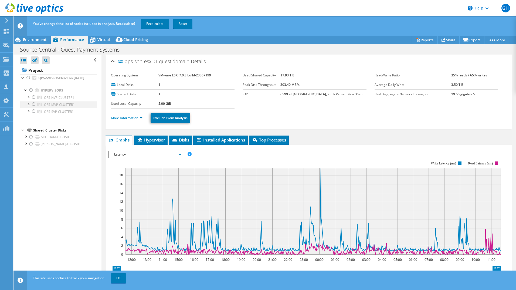
click at [33, 107] on div at bounding box center [33, 104] width 5 height 6
click at [153, 22] on link "Recalculate" at bounding box center [155, 24] width 28 height 10
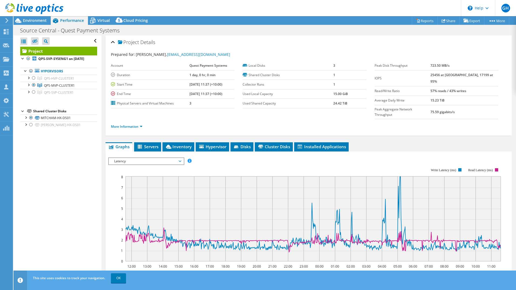
click at [113, 129] on div "Project Details Prepared for: Bevan Ooi, techservices@questps.com.au Account Qu…" at bounding box center [308, 207] width 414 height 344
click at [33, 19] on span "Environment" at bounding box center [35, 20] width 24 height 5
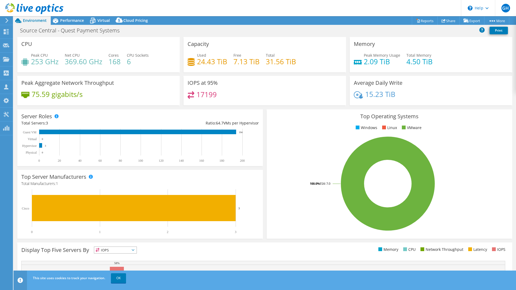
click at [142, 6] on header "GH Channel Partner Garlong Huynh garlong.huynh@dickerdata.com.au Dicker Data My…" at bounding box center [258, 8] width 516 height 16
drag, startPoint x: 91, startPoint y: 96, endPoint x: 34, endPoint y: 95, distance: 57.5
click at [34, 95] on div "75.59 gigabits/s" at bounding box center [98, 96] width 154 height 11
click at [34, 95] on h4 "75.59 gigabits/s" at bounding box center [57, 94] width 51 height 6
click at [182, 37] on div "Source Central - Quest Payment Systems Print" at bounding box center [264, 31] width 503 height 12
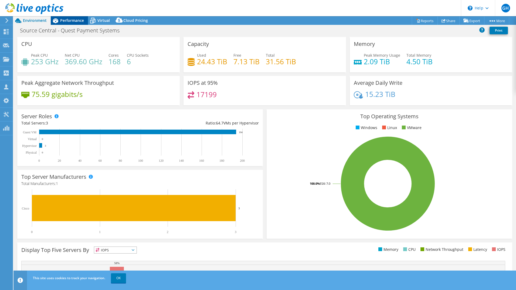
click at [68, 17] on div "Performance" at bounding box center [69, 20] width 37 height 9
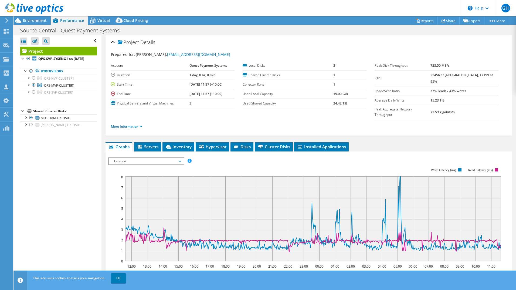
click at [103, 58] on div "Project Details Prepared for: Bevan Ooi, techservices@questps.com.au Account Qu…" at bounding box center [308, 207] width 414 height 344
click at [40, 21] on span "Environment" at bounding box center [35, 20] width 24 height 5
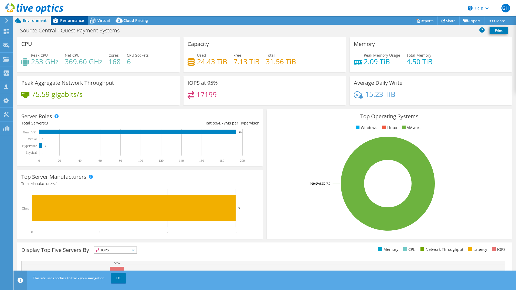
click at [66, 19] on span "Performance" at bounding box center [72, 20] width 24 height 5
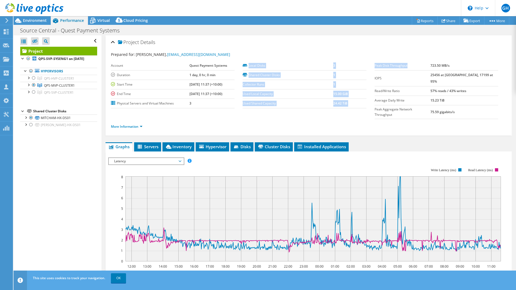
drag, startPoint x: 425, startPoint y: 68, endPoint x: 369, endPoint y: 65, distance: 55.7
click at [369, 65] on section "Prepared for: Bevan Ooi, techservices@questps.com.au Account Quest Payment Syst…" at bounding box center [308, 93] width 395 height 83
click at [369, 65] on div "Local Disks 3 Shared Cluster Disks 1 Collector Runs 1 Used Local Capacity 15.00…" at bounding box center [309, 84] width 132 height 47
drag, startPoint x: 370, startPoint y: 66, endPoint x: 423, endPoint y: 67, distance: 52.6
click at [423, 67] on section "Prepared for: Bevan Ooi, techservices@questps.com.au Account Quest Payment Syst…" at bounding box center [308, 93] width 395 height 83
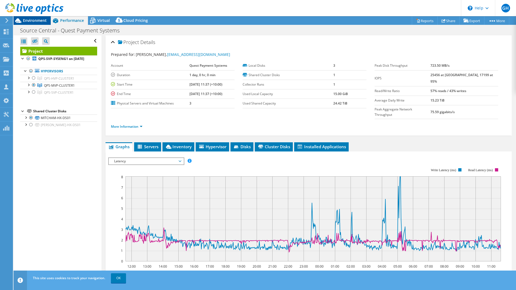
click at [35, 22] on span "Environment" at bounding box center [35, 20] width 24 height 5
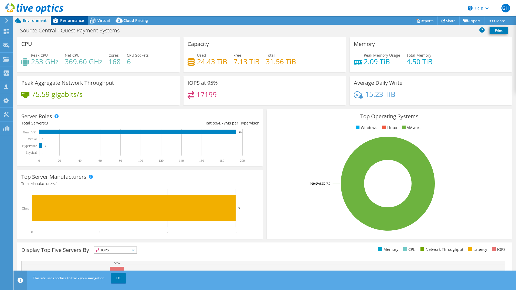
click at [69, 22] on span "Performance" at bounding box center [72, 20] width 24 height 5
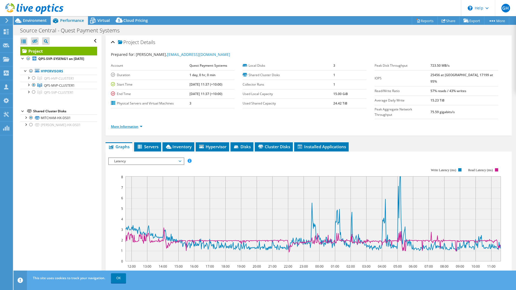
click at [126, 124] on link "More Information" at bounding box center [127, 126] width 32 height 5
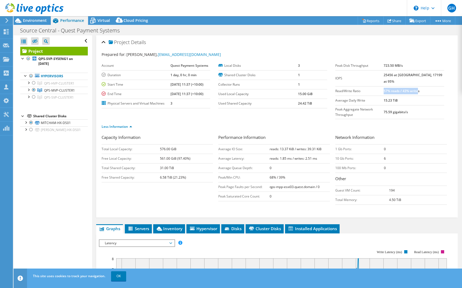
drag, startPoint x: 394, startPoint y: 83, endPoint x: 429, endPoint y: 85, distance: 34.9
click at [419, 89] on b "57% reads / 43% writes" at bounding box center [401, 91] width 36 height 5
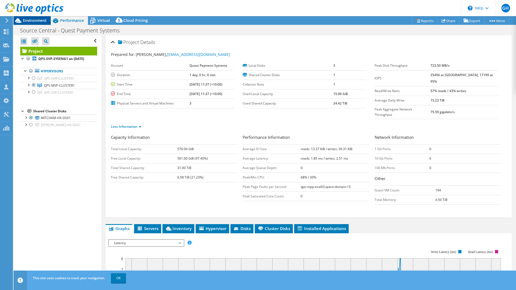
click at [40, 22] on span "Environment" at bounding box center [35, 20] width 24 height 5
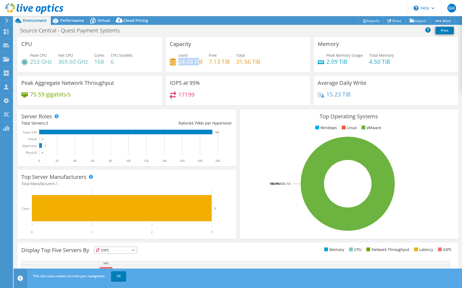
drag, startPoint x: 177, startPoint y: 63, endPoint x: 198, endPoint y: 63, distance: 21.3
click at [198, 63] on h4 "24.43 TiB" at bounding box center [190, 62] width 24 height 6
drag, startPoint x: 198, startPoint y: 63, endPoint x: 220, endPoint y: 65, distance: 21.6
click at [211, 65] on h4 "7.13 TiB" at bounding box center [219, 62] width 21 height 6
drag, startPoint x: 201, startPoint y: 61, endPoint x: 177, endPoint y: 65, distance: 23.6
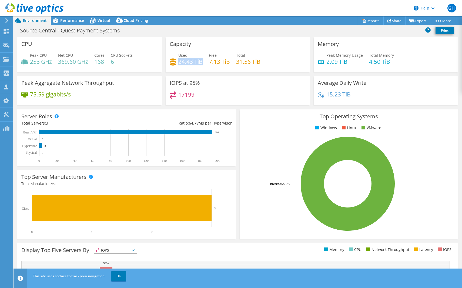
click at [178, 65] on h4 "24.43 TiB" at bounding box center [190, 62] width 24 height 6
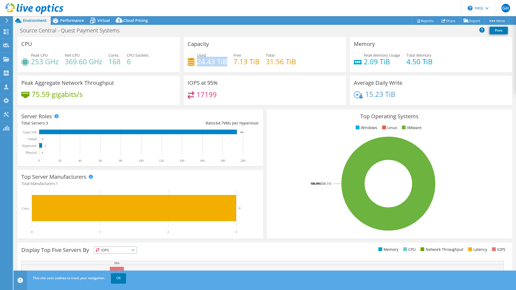
click at [211, 60] on h4 "24.43 TiB" at bounding box center [212, 62] width 30 height 6
click at [200, 61] on h4 "24.43 TiB" at bounding box center [212, 62] width 30 height 6
click at [201, 61] on h4 "24.43 TiB" at bounding box center [212, 62] width 30 height 6
drag, startPoint x: 203, startPoint y: 61, endPoint x: 197, endPoint y: 61, distance: 5.7
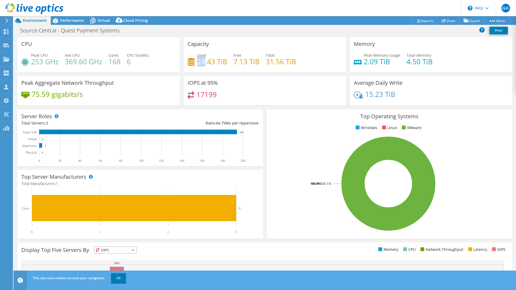
click at [197, 61] on h4 "24.43 TiB" at bounding box center [212, 62] width 30 height 6
